Goal: Task Accomplishment & Management: Use online tool/utility

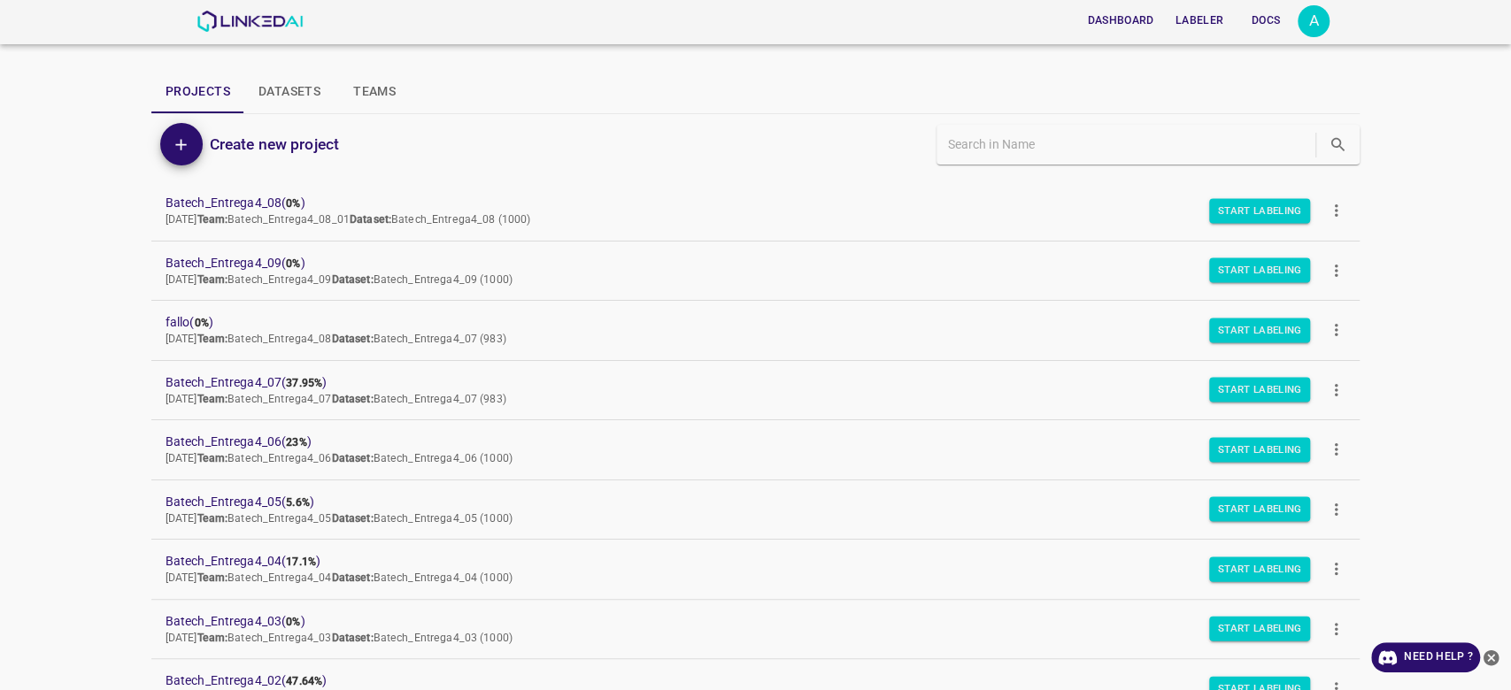
scroll to position [255, 0]
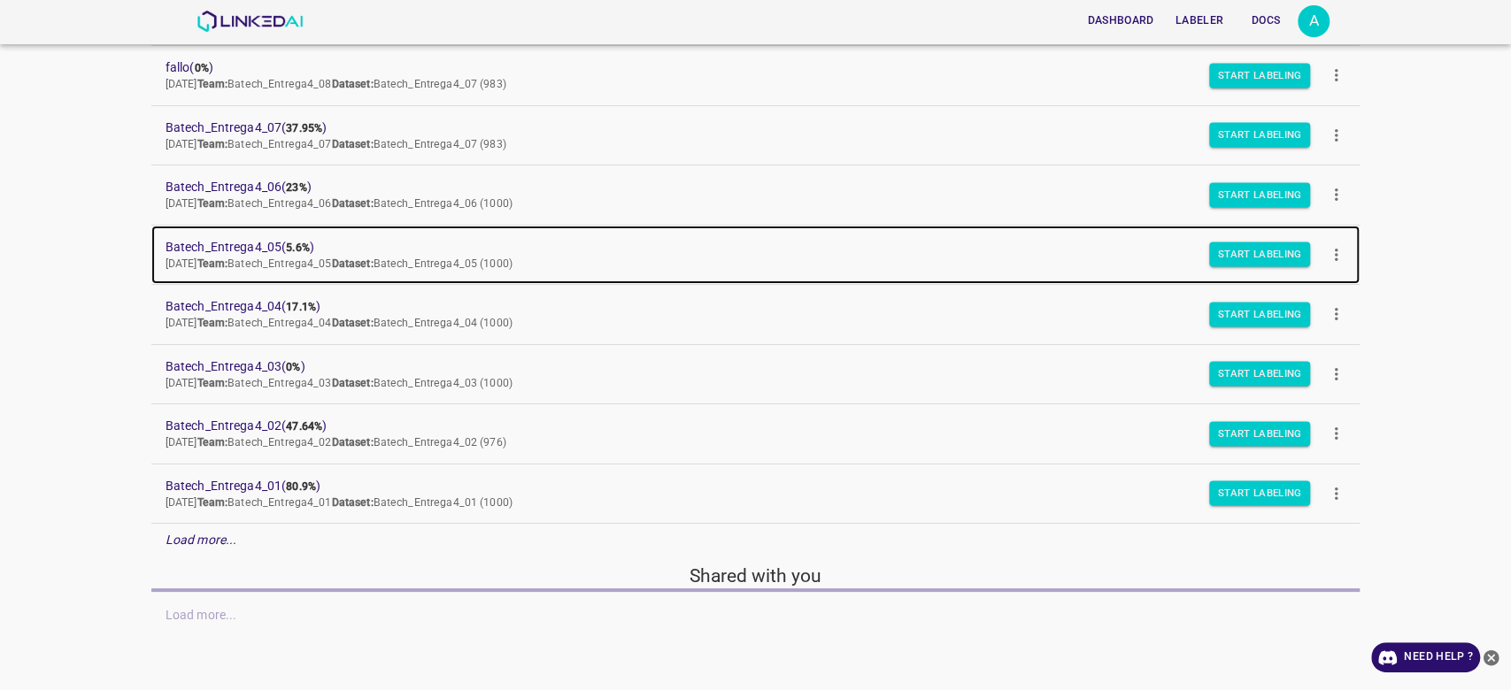
click at [251, 244] on span "Batech_Entrega4_05 ( 5.6% )" at bounding box center [742, 247] width 1153 height 19
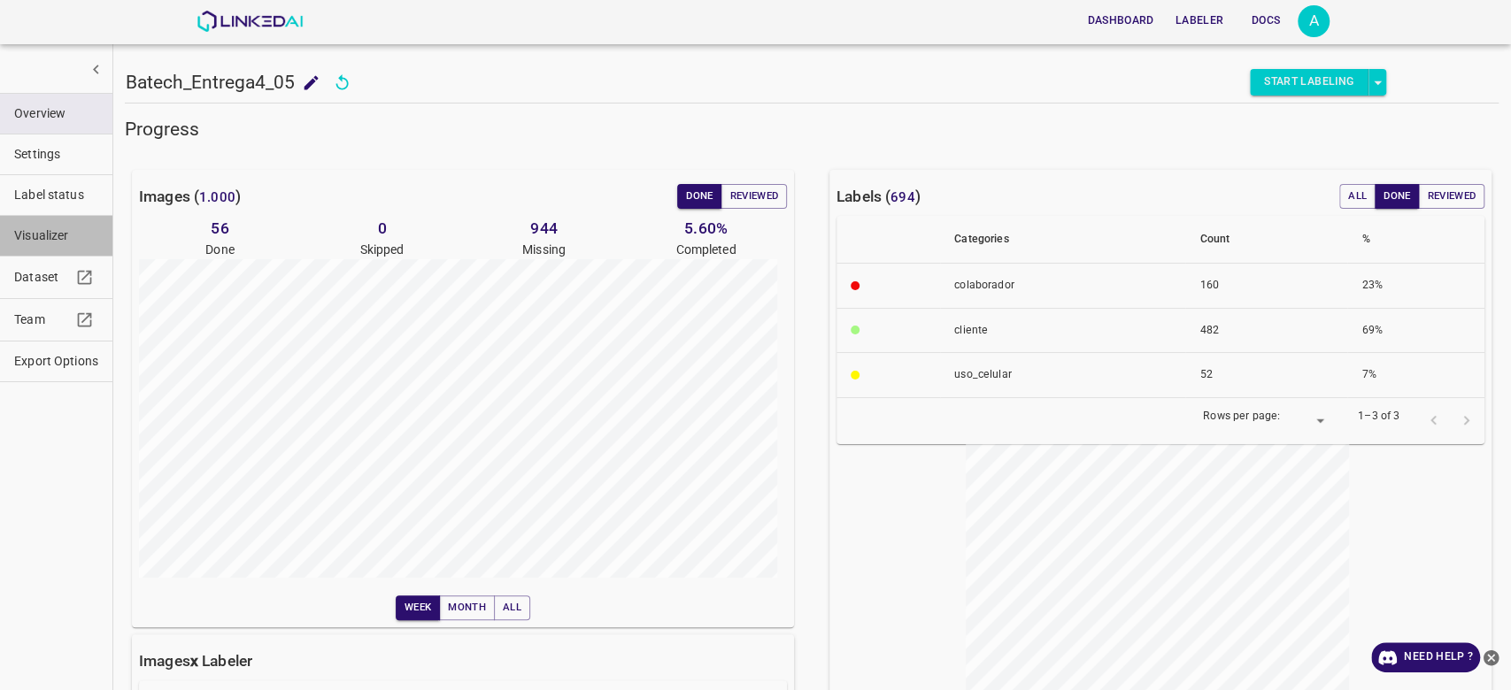
click at [30, 231] on span "Visualizer" at bounding box center [56, 236] width 84 height 19
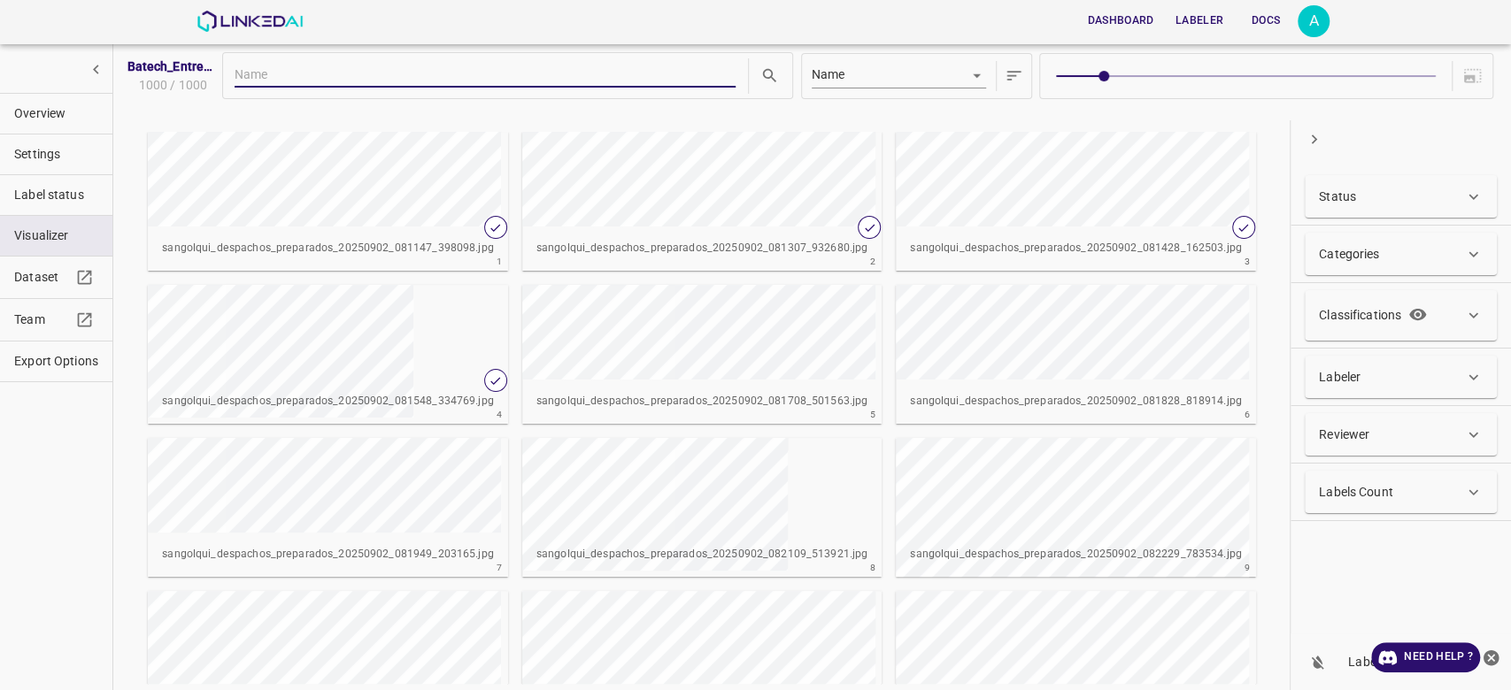
click at [1248, 71] on span at bounding box center [1245, 76] width 379 height 25
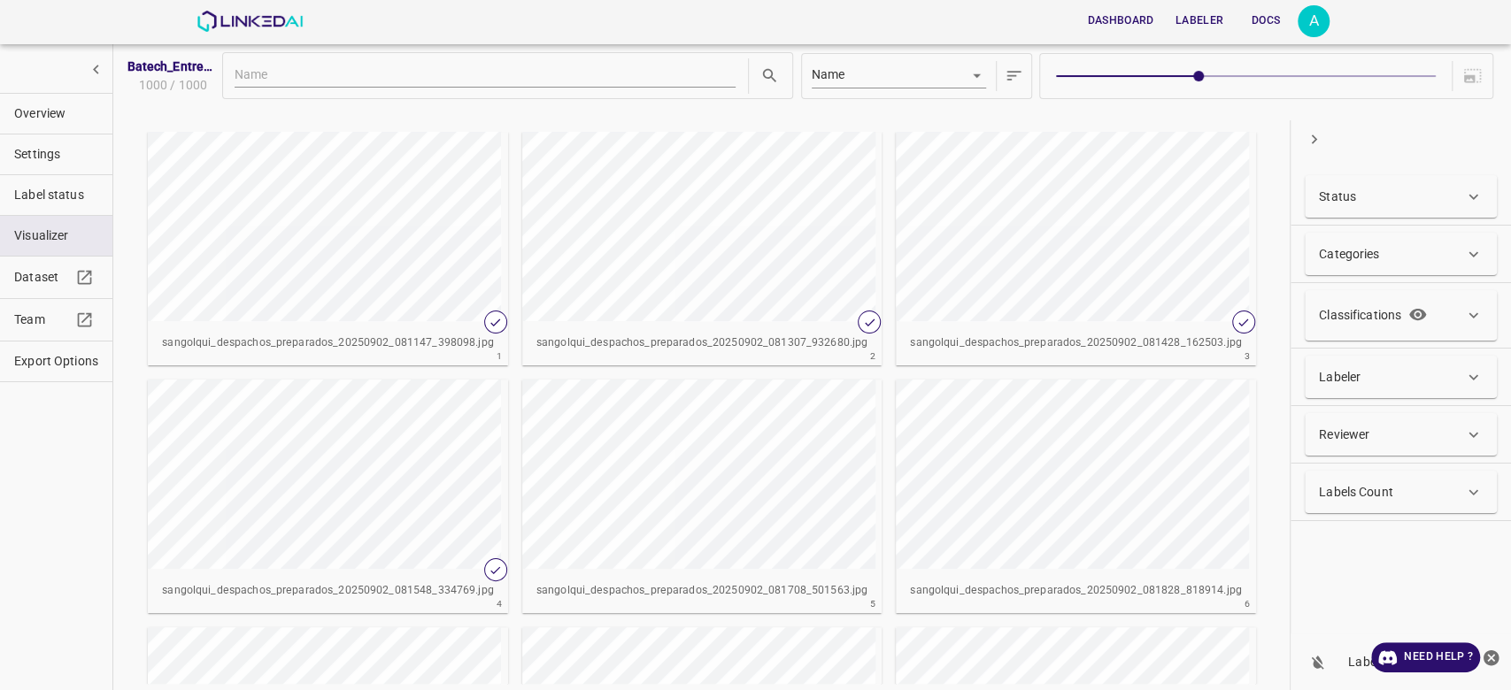
type input "5"
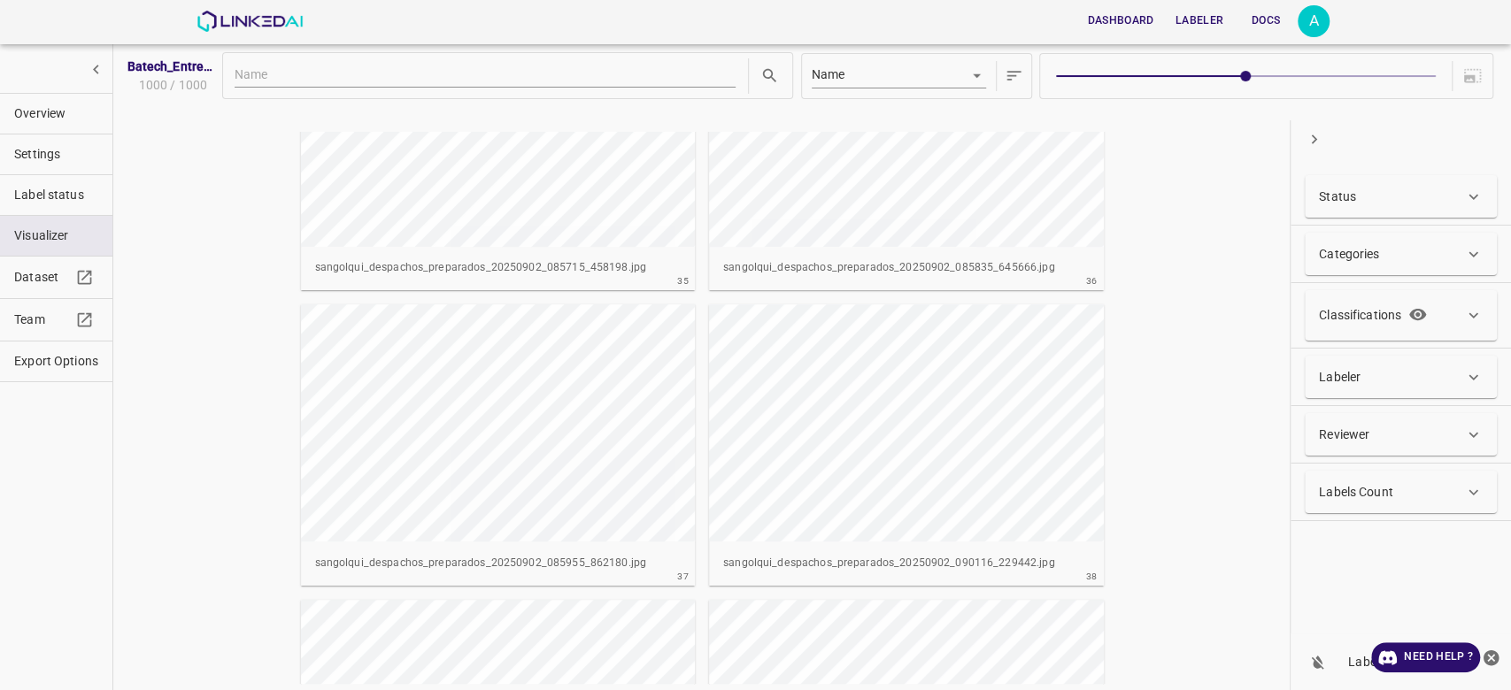
scroll to position [5139, 0]
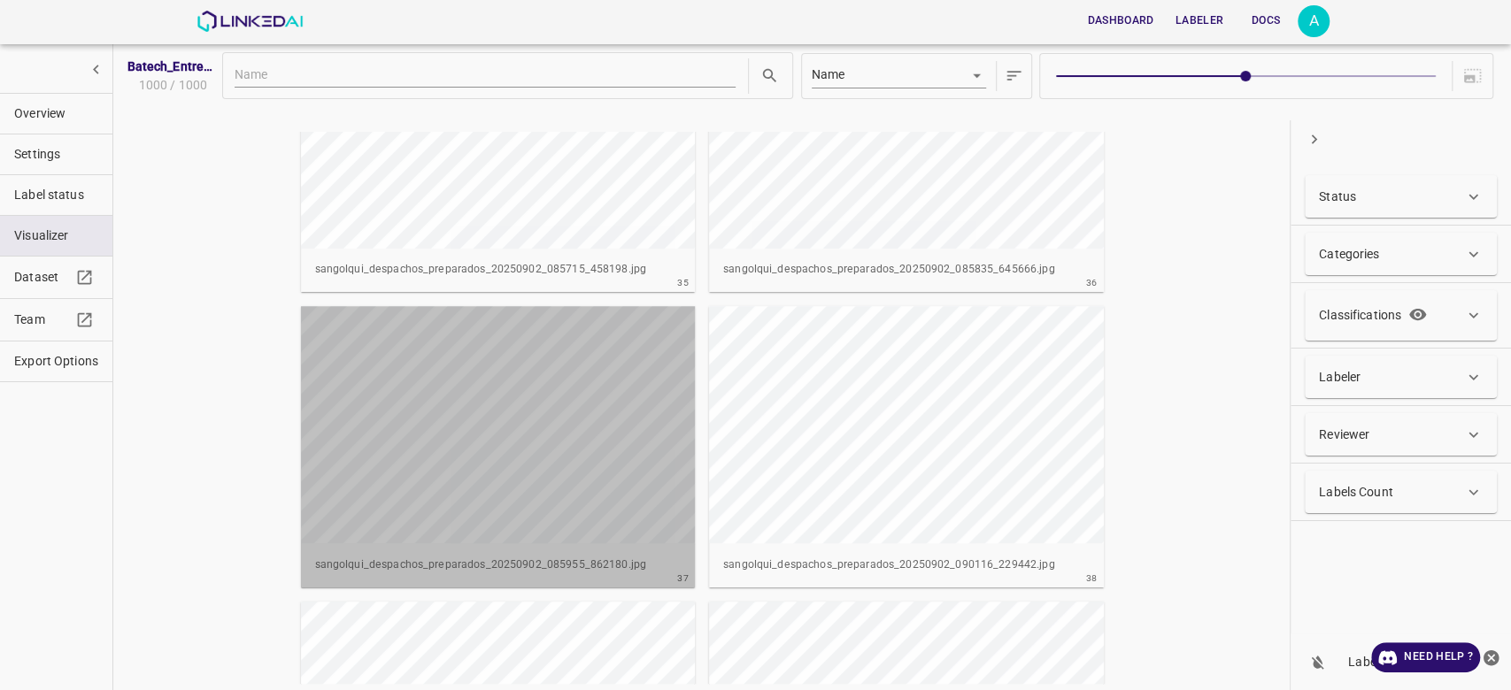
click at [598, 425] on div "button" at bounding box center [498, 424] width 395 height 237
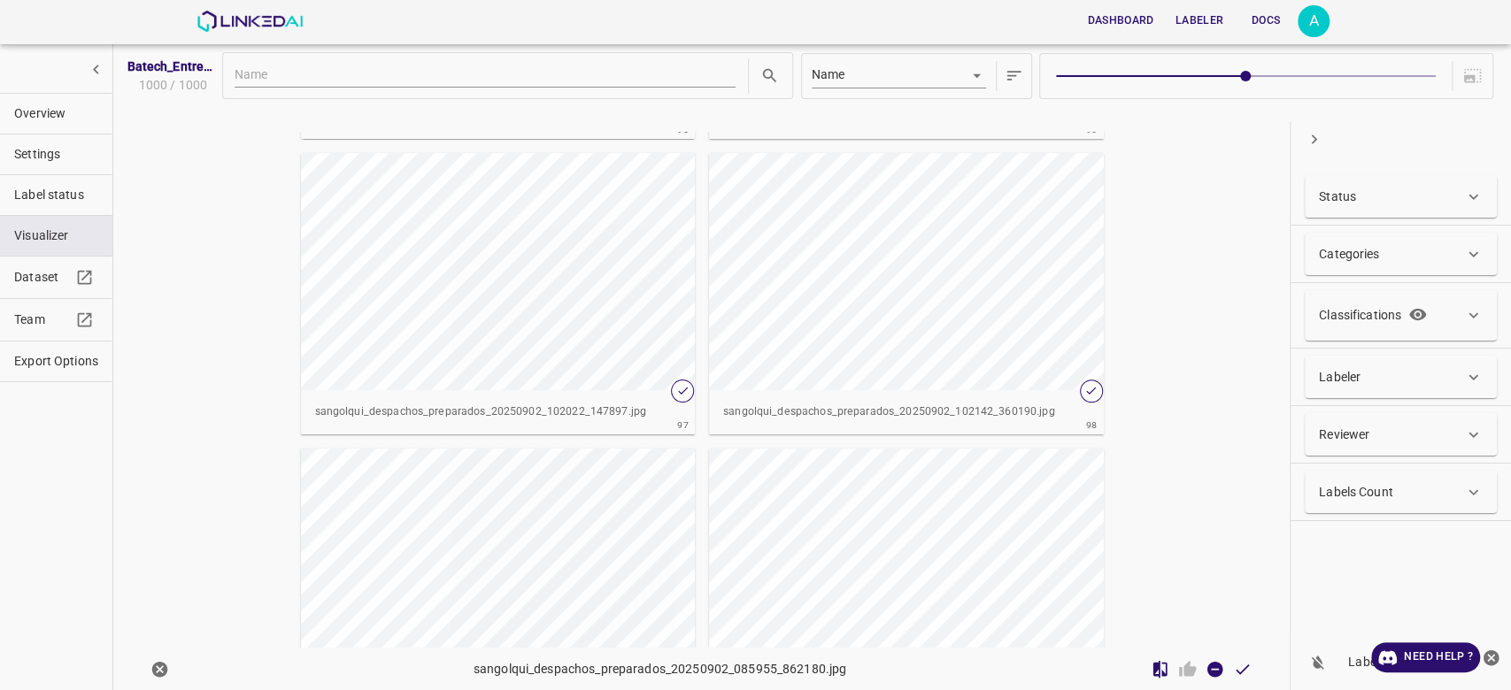
scroll to position [14156, 0]
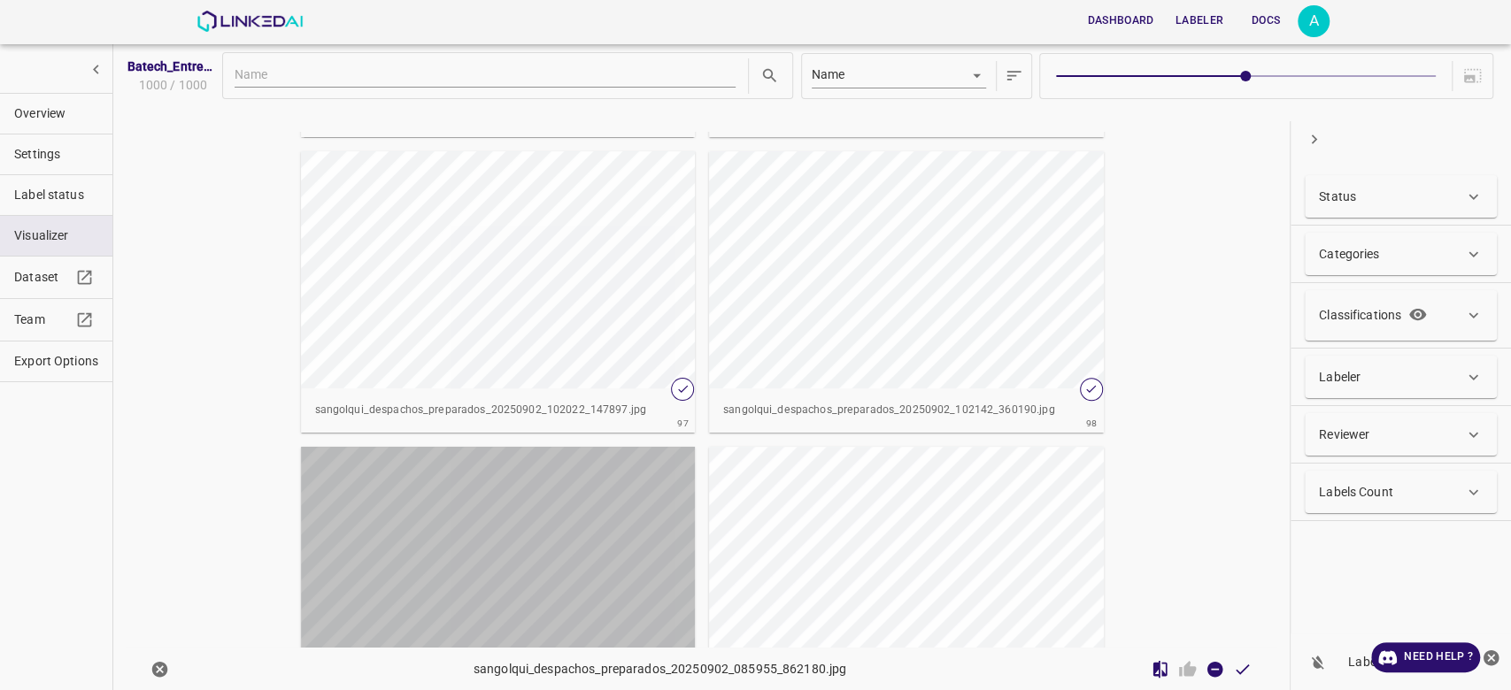
click at [564, 513] on div "button" at bounding box center [498, 565] width 395 height 237
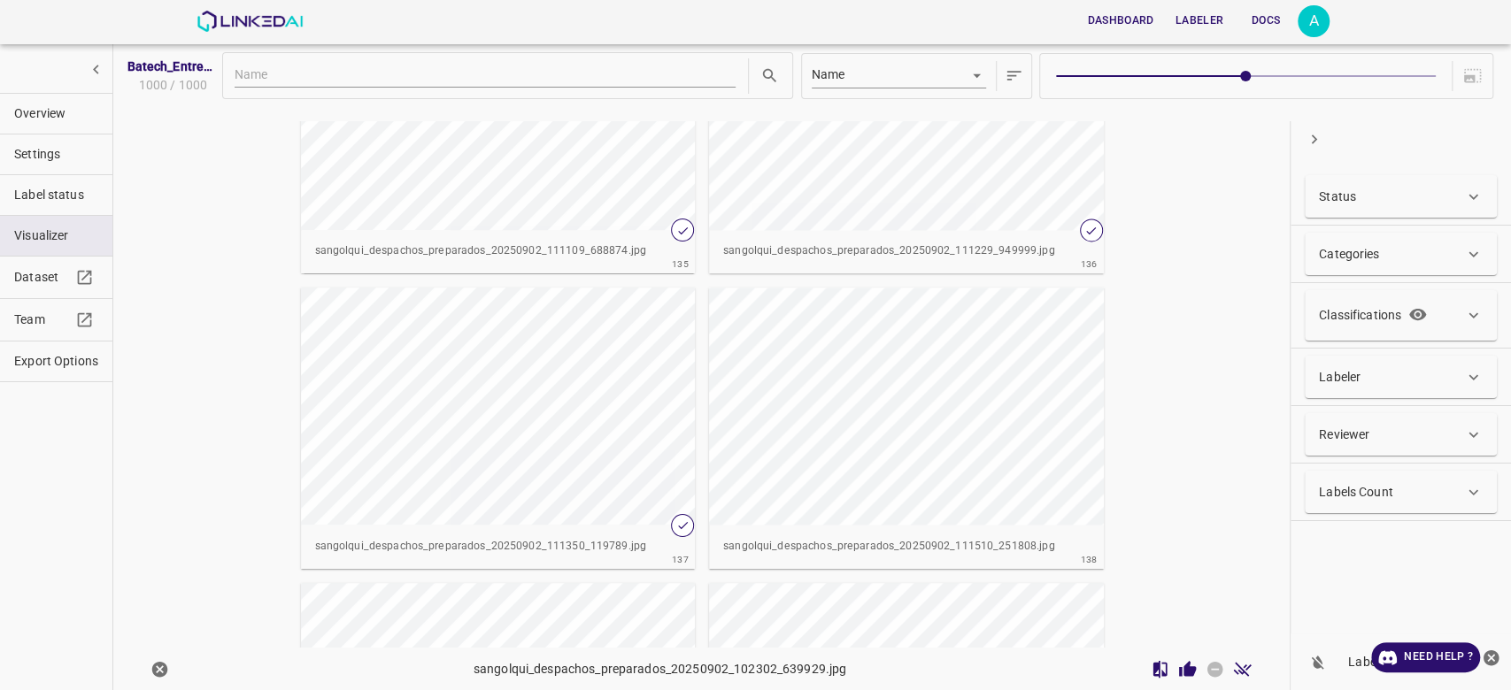
scroll to position [19936, 0]
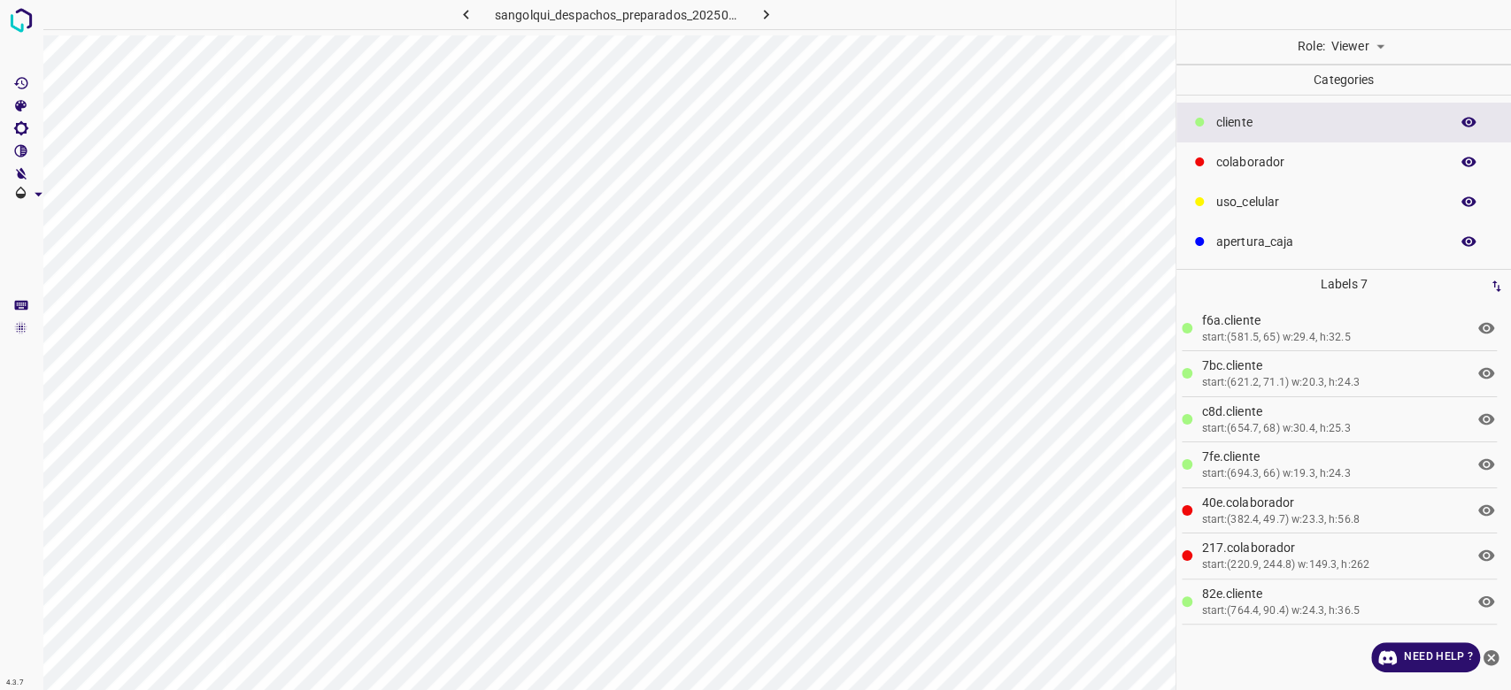
click at [1462, 152] on button "button" at bounding box center [1468, 161] width 57 height 23
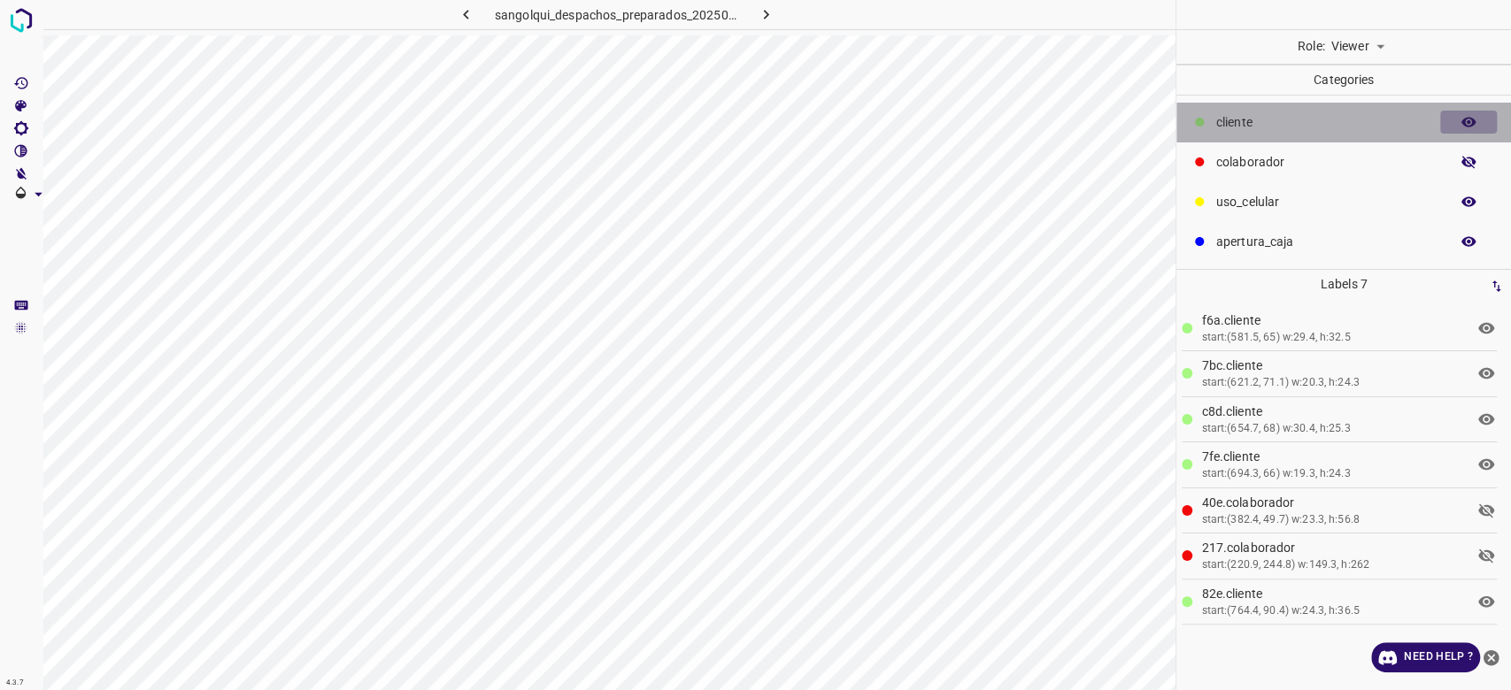
click at [1461, 116] on icon "button" at bounding box center [1469, 122] width 16 height 16
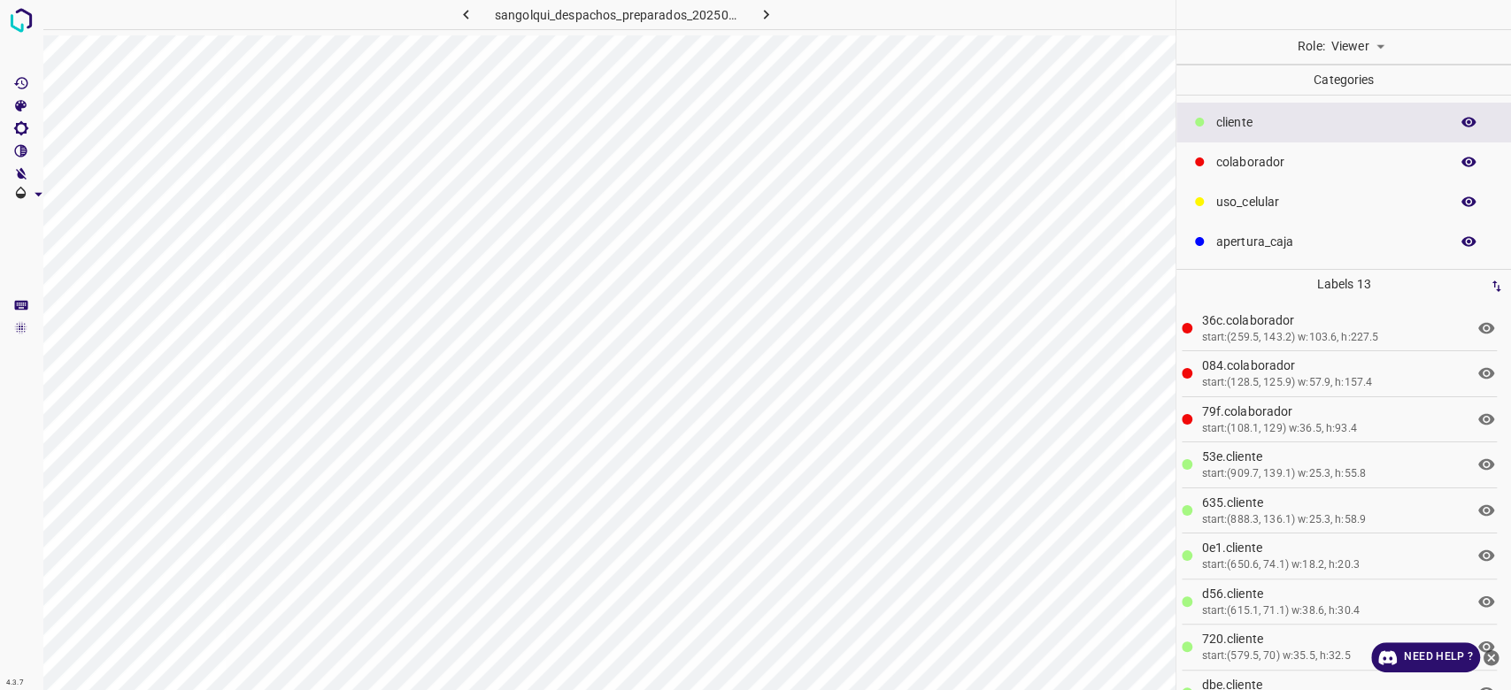
click at [1467, 159] on icon "button" at bounding box center [1469, 162] width 16 height 16
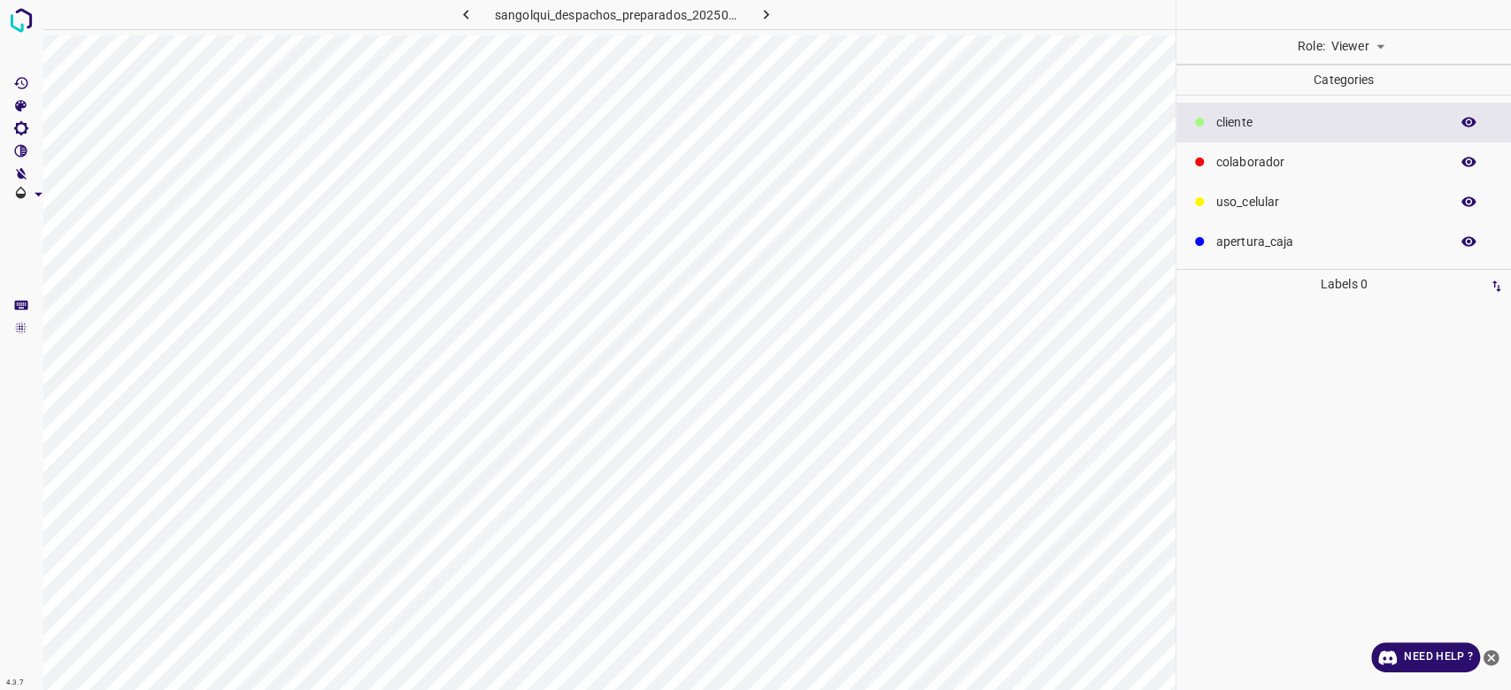
click at [1248, 459] on div at bounding box center [1344, 495] width 324 height 392
